Goal: Consume media (video, audio)

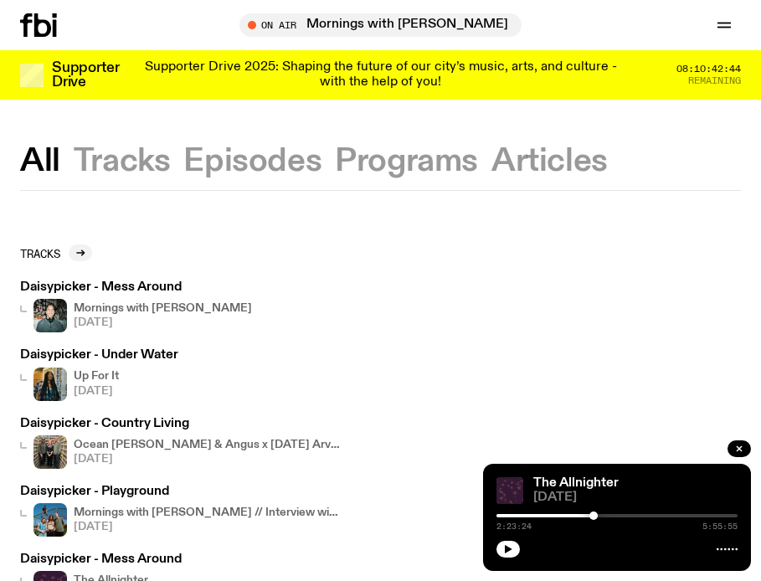
click at [161, 292] on h3 "Daisypicker - Mess Around" at bounding box center [136, 287] width 232 height 13
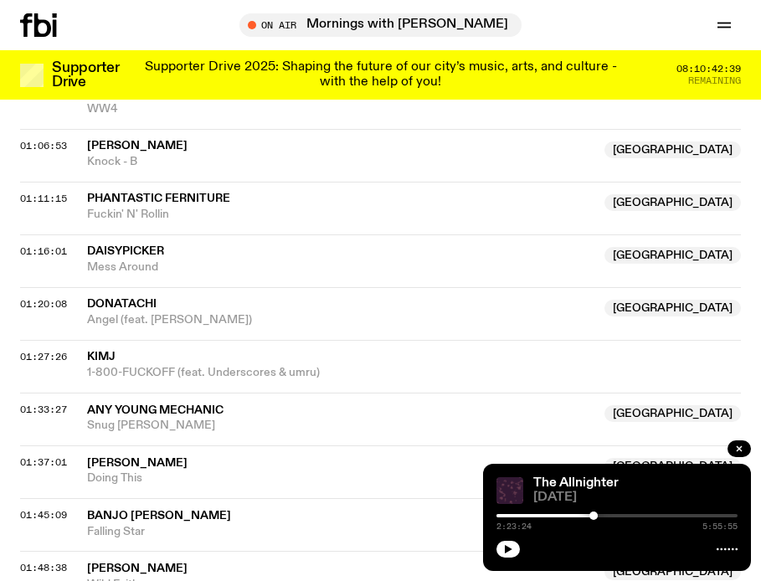
scroll to position [1242, 0]
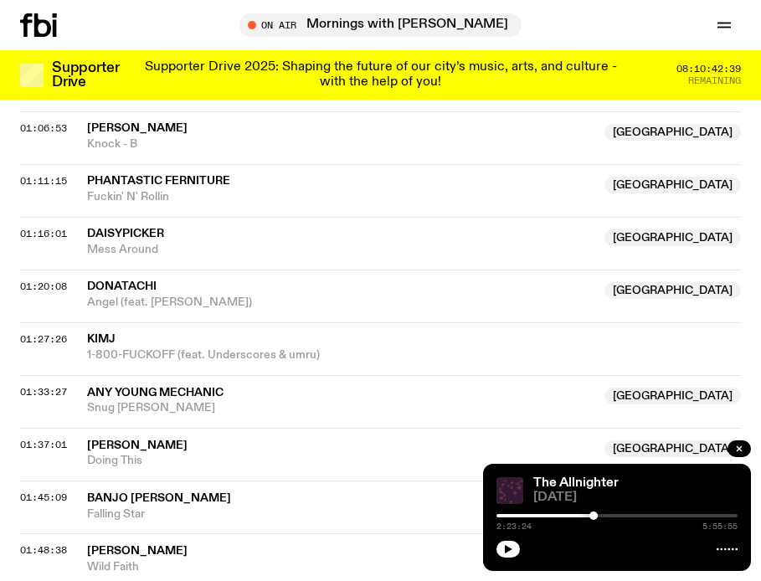
click at [38, 234] on span "01:16:01" at bounding box center [43, 233] width 47 height 13
click at [112, 235] on span "Daisypicker" at bounding box center [125, 234] width 77 height 12
click at [32, 233] on span "01:16:01" at bounding box center [43, 233] width 47 height 13
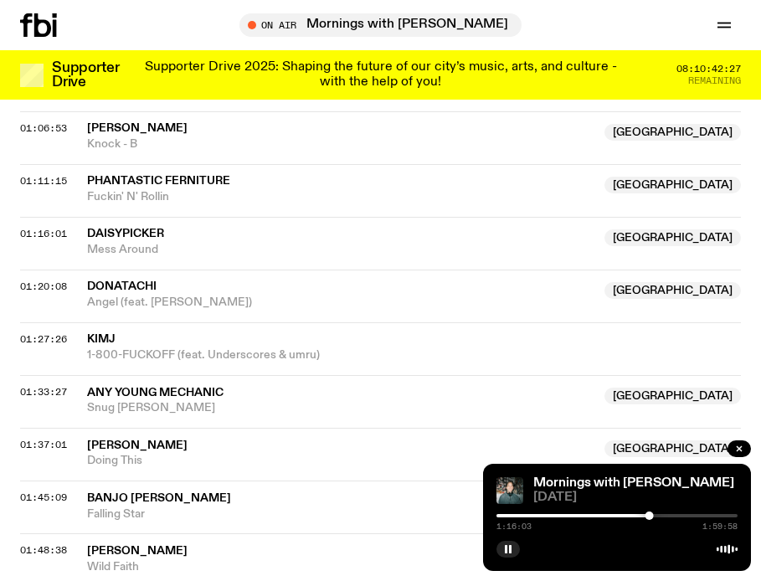
click at [652, 503] on span "[DATE]" at bounding box center [635, 497] width 204 height 13
click at [644, 517] on div at bounding box center [644, 515] width 8 height 8
click at [647, 516] on div at bounding box center [647, 515] width 8 height 8
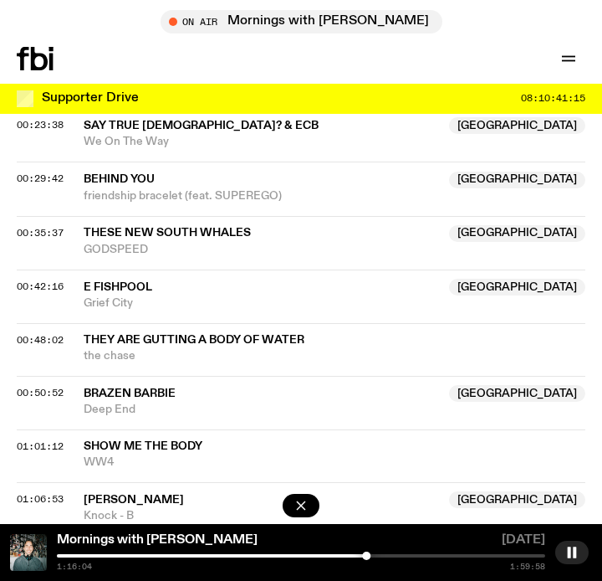
scroll to position [1603, 0]
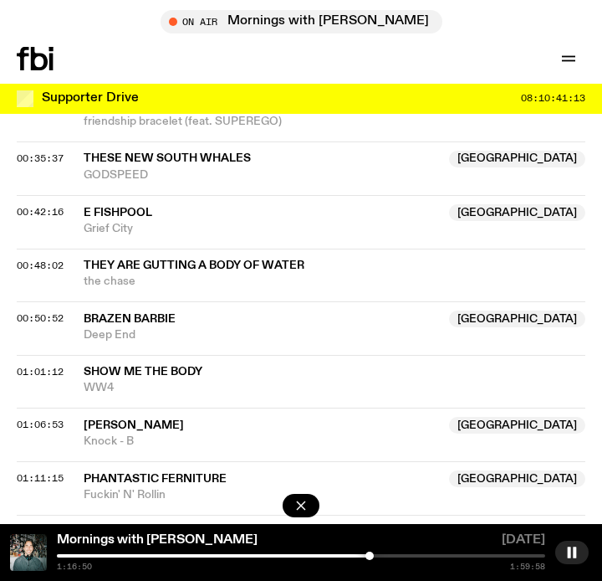
click at [370, 556] on div at bounding box center [370, 555] width 8 height 8
click at [372, 556] on div at bounding box center [372, 555] width 8 height 8
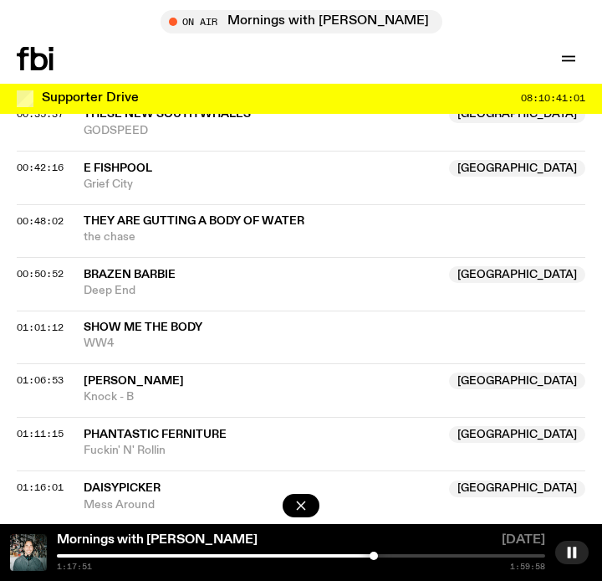
click at [374, 556] on div at bounding box center [374, 555] width 8 height 8
click at [380, 555] on div at bounding box center [301, 555] width 489 height 3
click at [383, 556] on div at bounding box center [383, 555] width 8 height 8
click at [382, 556] on div at bounding box center [382, 555] width 8 height 8
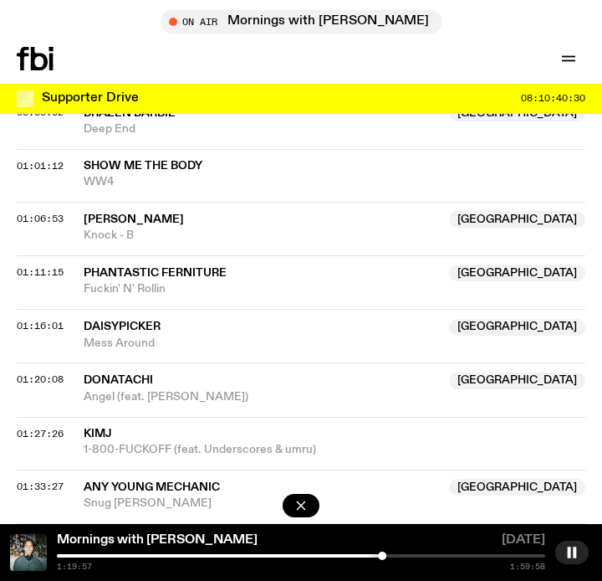
scroll to position [1810, 0]
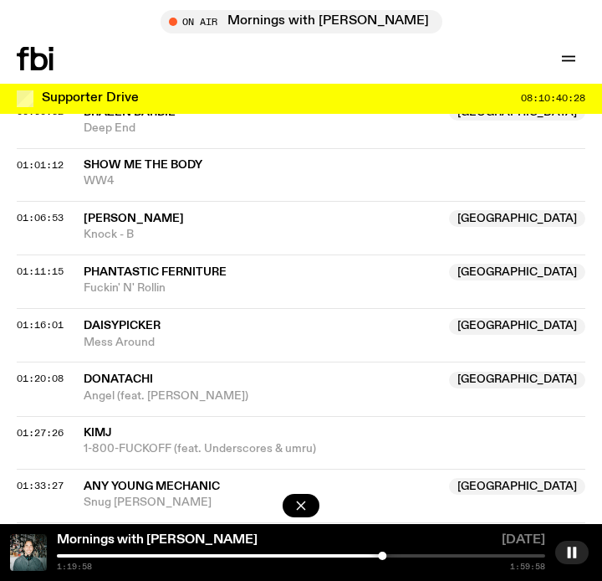
click at [388, 556] on div at bounding box center [301, 555] width 489 height 3
click at [393, 554] on div at bounding box center [301, 555] width 489 height 3
click at [397, 554] on div at bounding box center [301, 555] width 489 height 3
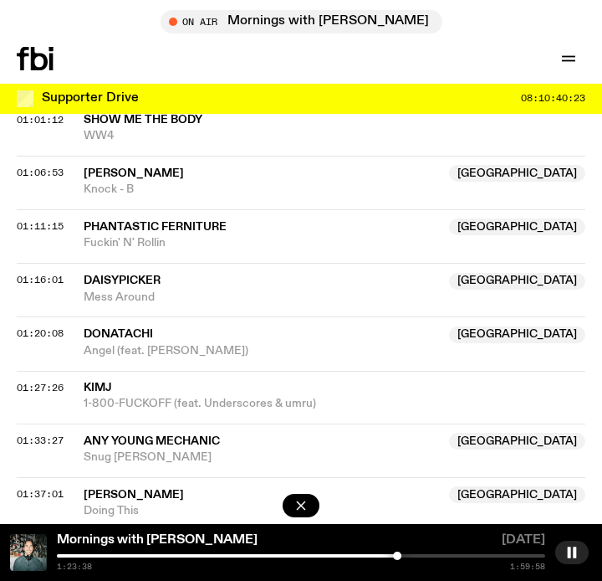
scroll to position [1858, 0]
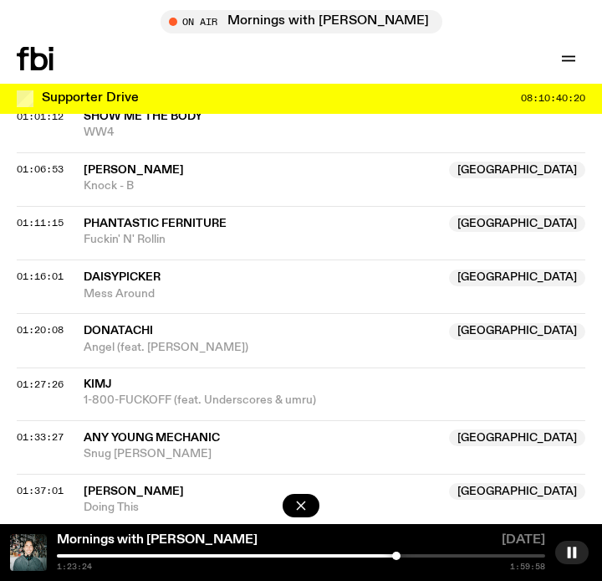
click at [396, 556] on div at bounding box center [396, 555] width 8 height 8
click at [392, 556] on div at bounding box center [393, 555] width 8 height 8
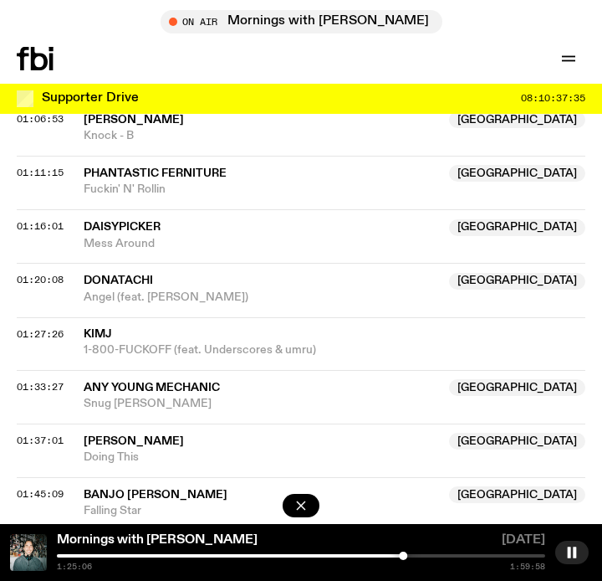
scroll to position [1919, 0]
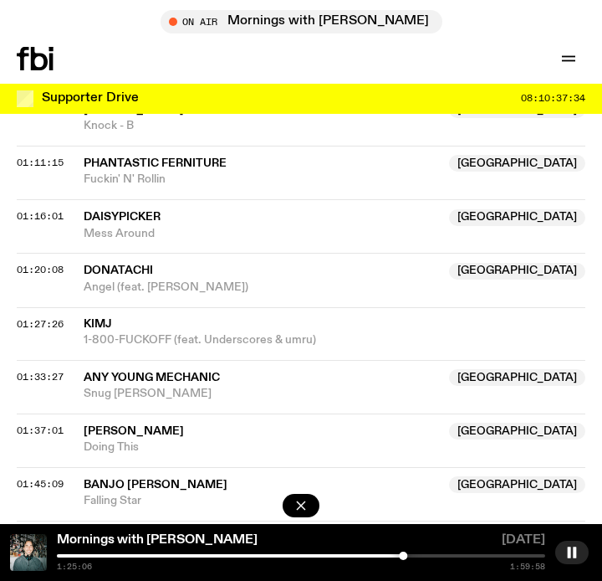
click at [368, 370] on span "Any Young Mechanic" at bounding box center [262, 378] width 356 height 16
click at [439, 530] on span "[PERSON_NAME]" at bounding box center [262, 538] width 356 height 16
click at [573, 553] on rect "button" at bounding box center [574, 551] width 3 height 11
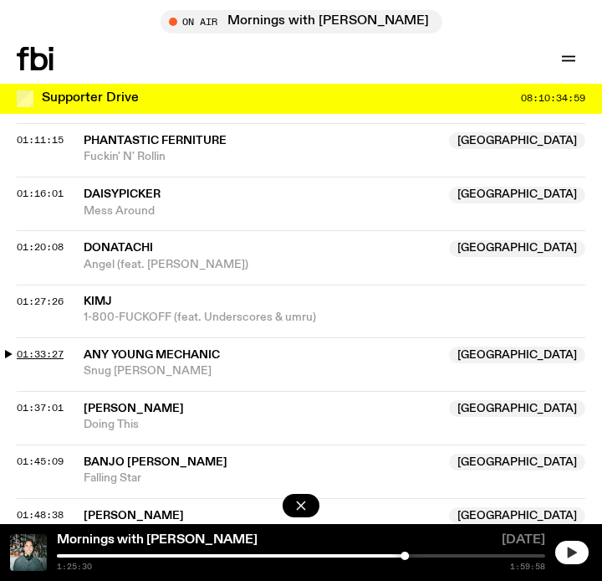
click at [54, 347] on span "01:33:27" at bounding box center [40, 353] width 47 height 13
drag, startPoint x: 437, startPoint y: 555, endPoint x: 428, endPoint y: 554, distance: 8.4
click at [428, 554] on div at bounding box center [429, 555] width 8 height 8
click at [431, 554] on div at bounding box center [431, 555] width 8 height 8
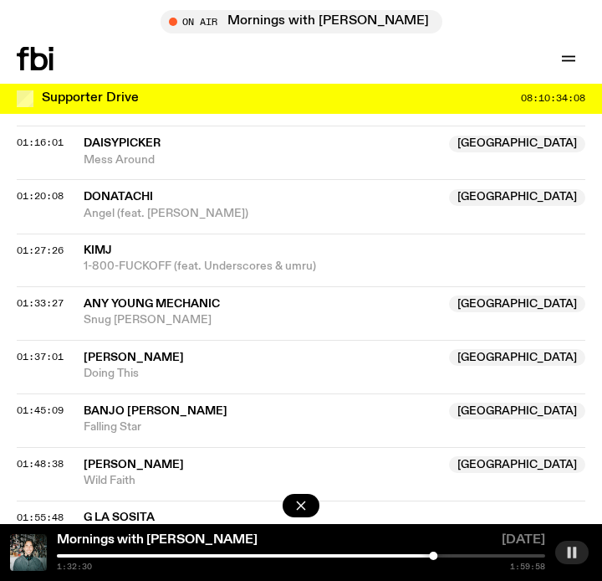
click at [583, 556] on button "button" at bounding box center [572, 552] width 33 height 23
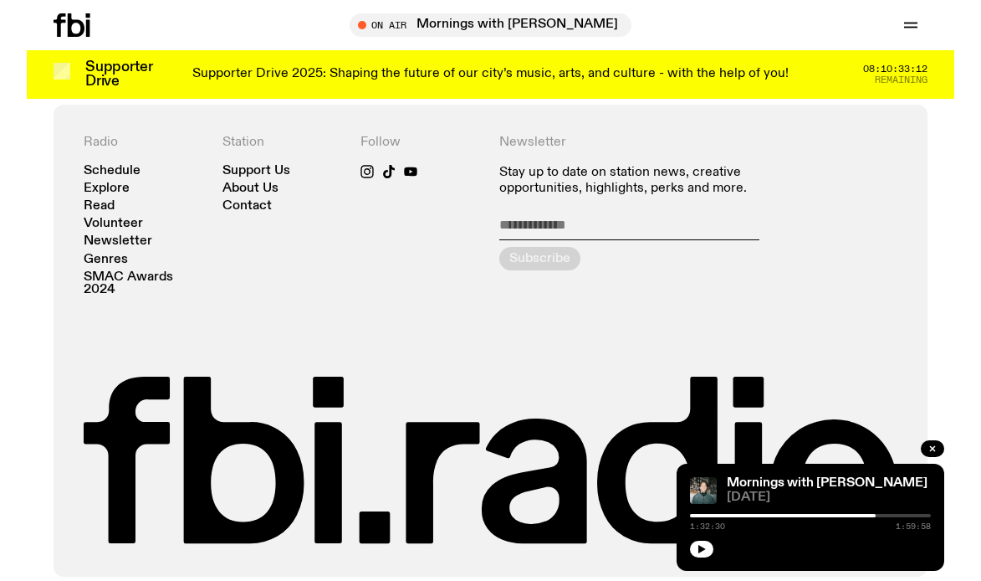
scroll to position [1914, 0]
